Goal: Navigation & Orientation: Find specific page/section

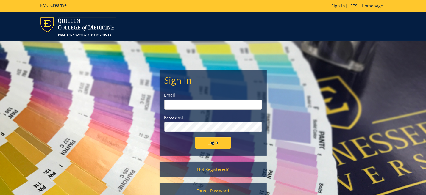
click at [186, 107] on input "email" at bounding box center [213, 105] width 98 height 10
type input "[EMAIL_ADDRESS][DOMAIN_NAME]"
click at [195, 137] on input "Login" at bounding box center [213, 143] width 36 height 12
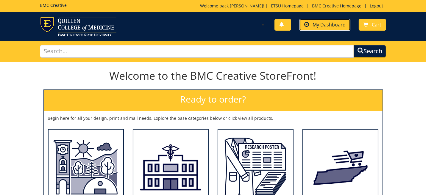
click at [314, 27] on span "My Dashboard" at bounding box center [329, 24] width 33 height 7
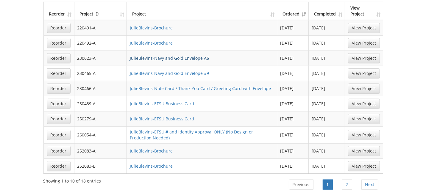
scroll to position [417, 0]
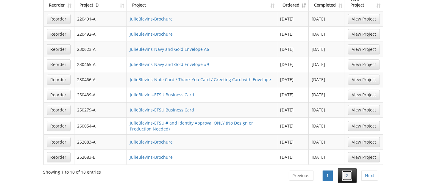
click at [350, 171] on link "2" at bounding box center [347, 176] width 10 height 10
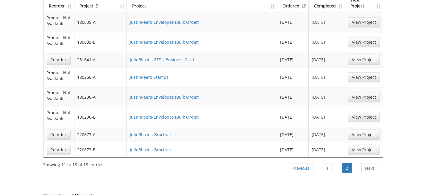
scroll to position [447, 0]
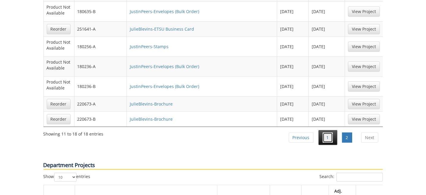
click at [328, 133] on link "1" at bounding box center [328, 138] width 10 height 10
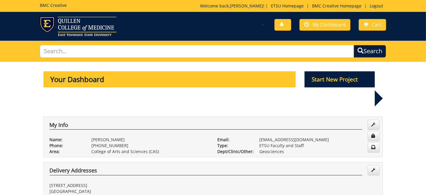
scroll to position [0, 0]
click at [325, 24] on span "My Dashboard" at bounding box center [329, 24] width 33 height 7
click at [324, 25] on span "My Dashboard" at bounding box center [329, 24] width 33 height 7
